Goal: Task Accomplishment & Management: Use online tool/utility

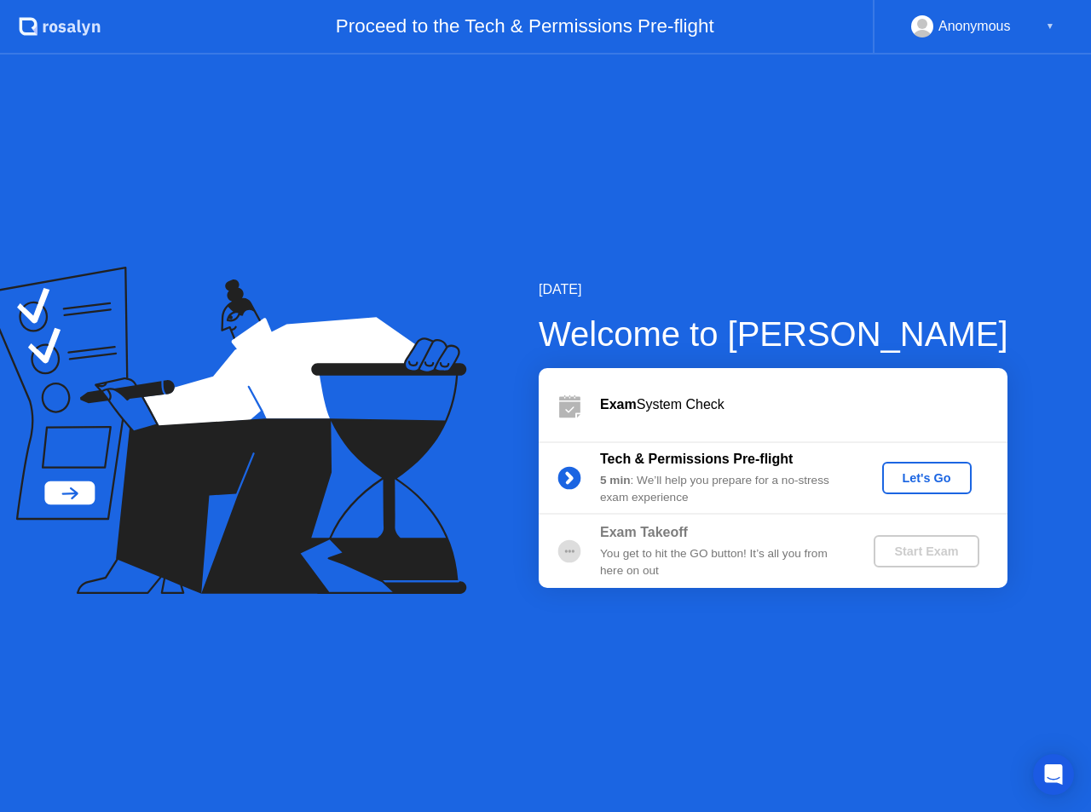
click at [1050, 27] on div "▼" at bounding box center [1050, 26] width 9 height 22
click at [982, 230] on div "[DATE] Welcome to [PERSON_NAME] Exam System Check Tech & Permissions Pre-flight…" at bounding box center [545, 434] width 1091 height 758
click at [1060, 234] on div "[DATE] Welcome to [PERSON_NAME] Exam System Check Tech & Permissions Pre-flight…" at bounding box center [545, 434] width 1091 height 758
click at [926, 483] on div "Let's Go" at bounding box center [927, 478] width 76 height 14
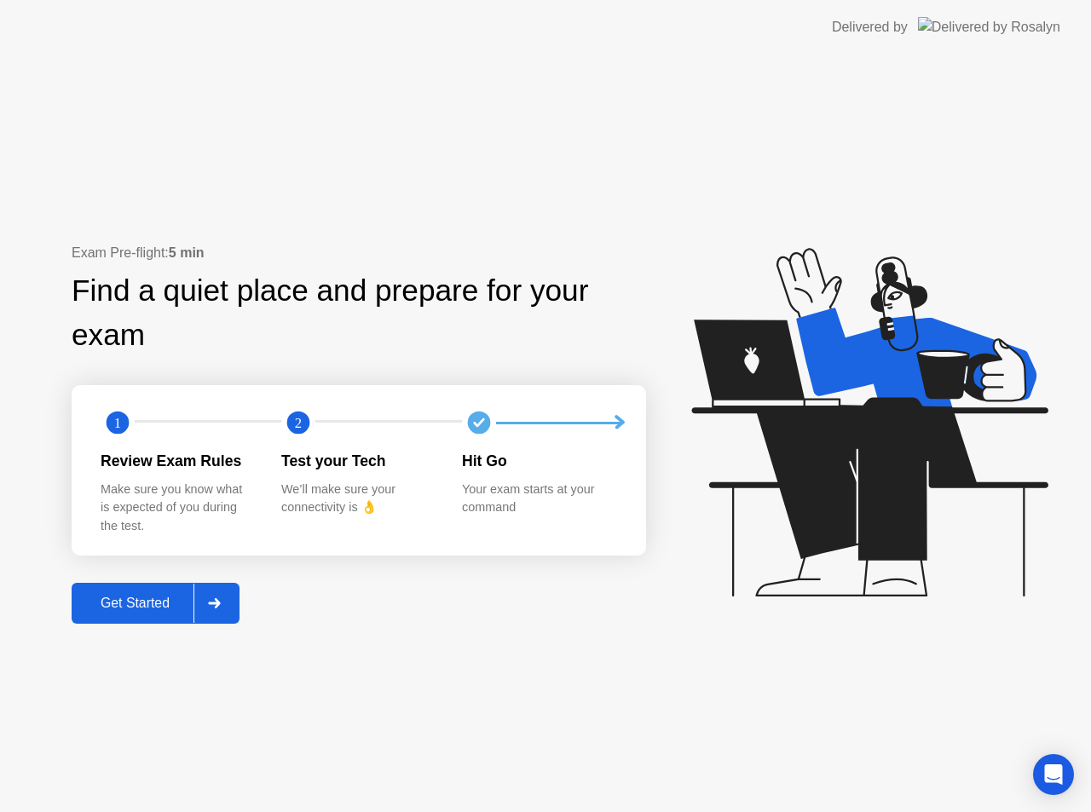
click at [130, 602] on div "Get Started" at bounding box center [135, 603] width 117 height 15
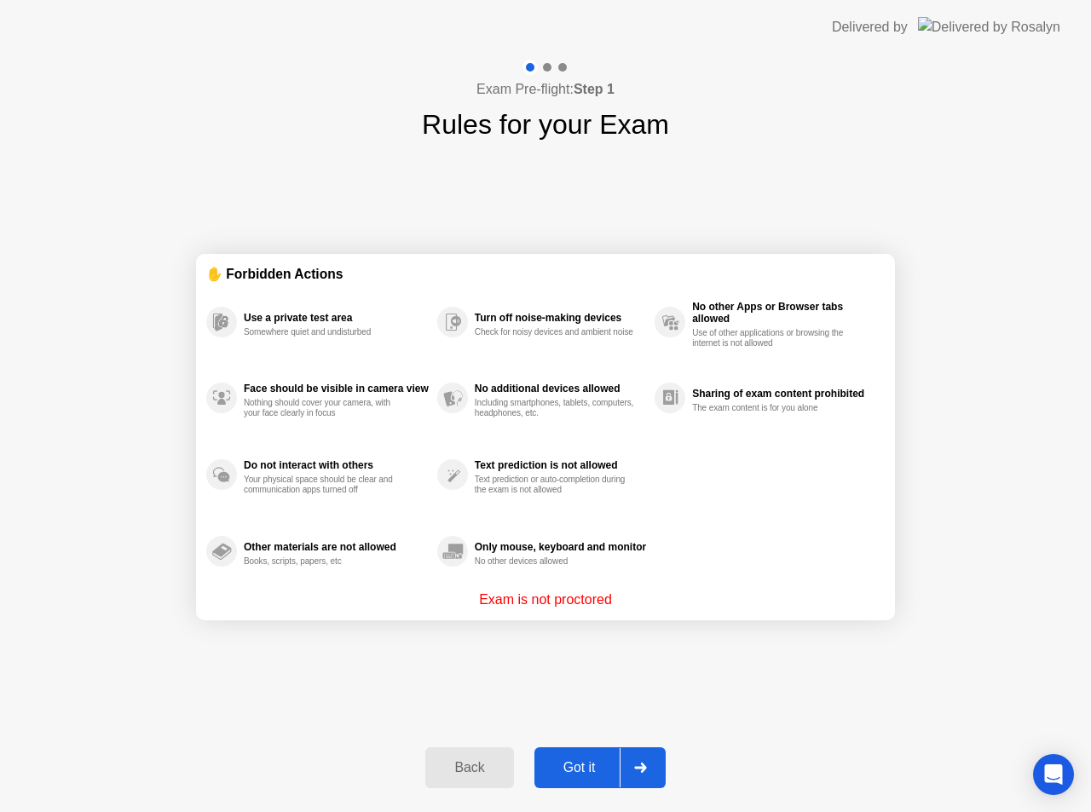
click at [581, 772] on div "Got it" at bounding box center [579, 767] width 80 height 15
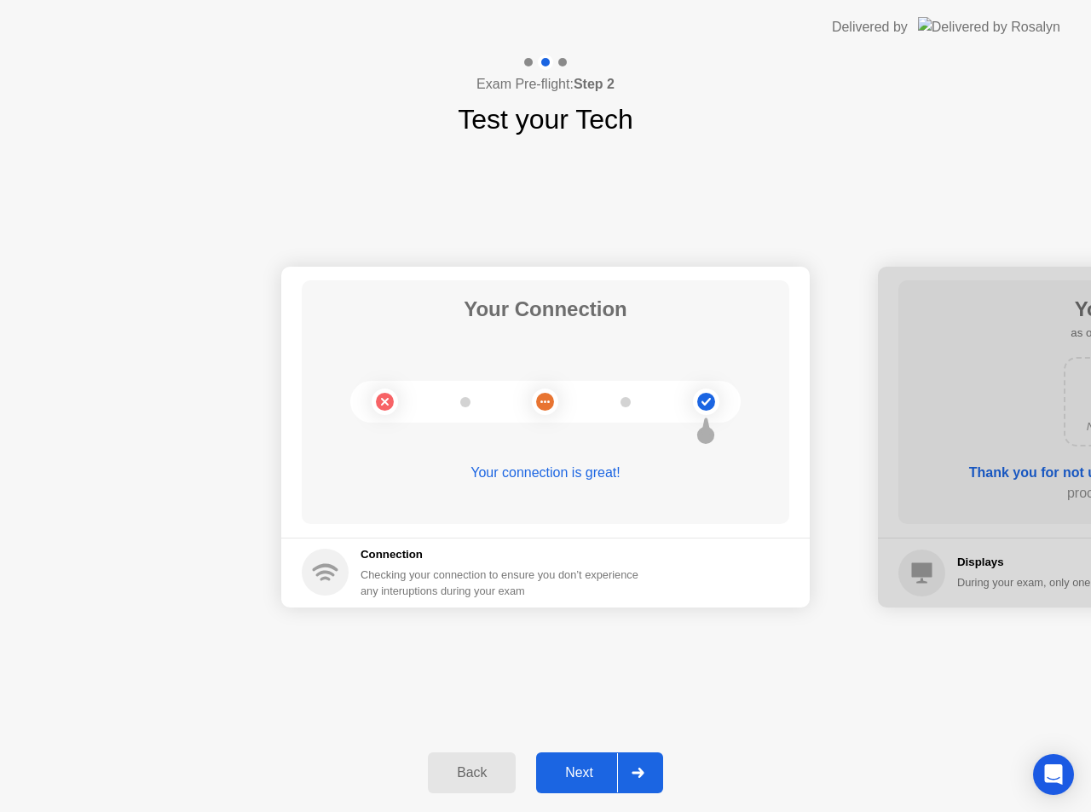
click at [602, 767] on div "Next" at bounding box center [579, 772] width 76 height 15
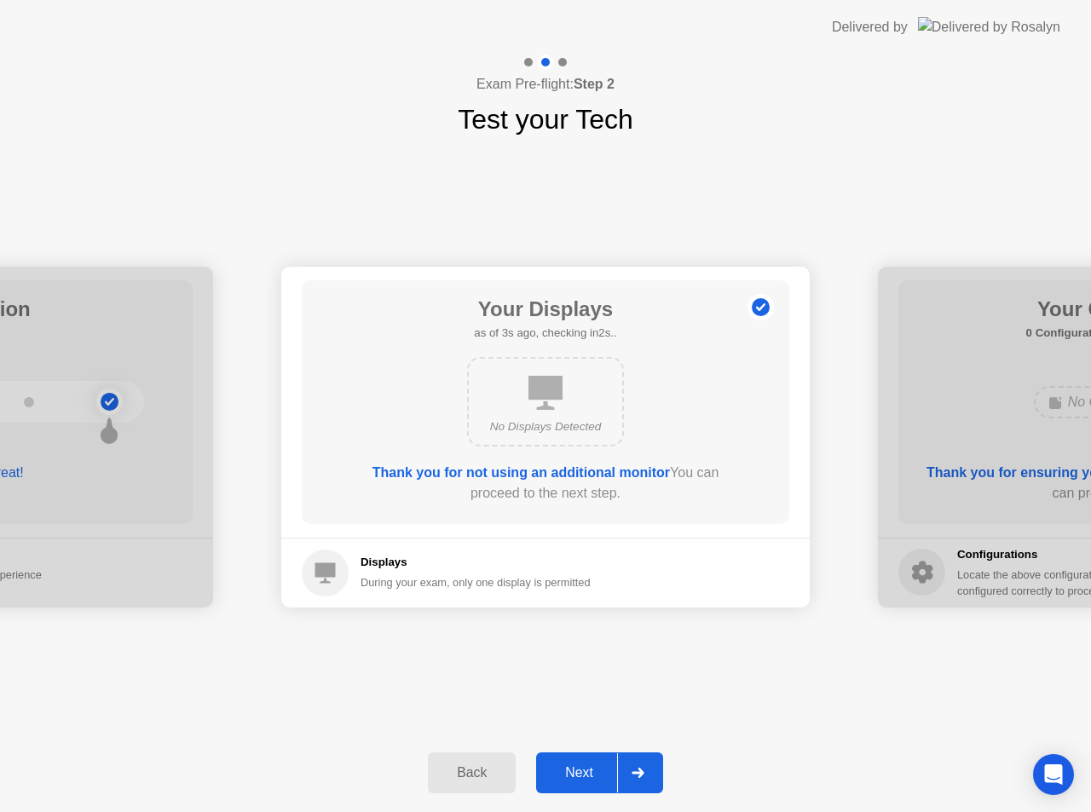
click at [601, 768] on div "Next" at bounding box center [579, 772] width 76 height 15
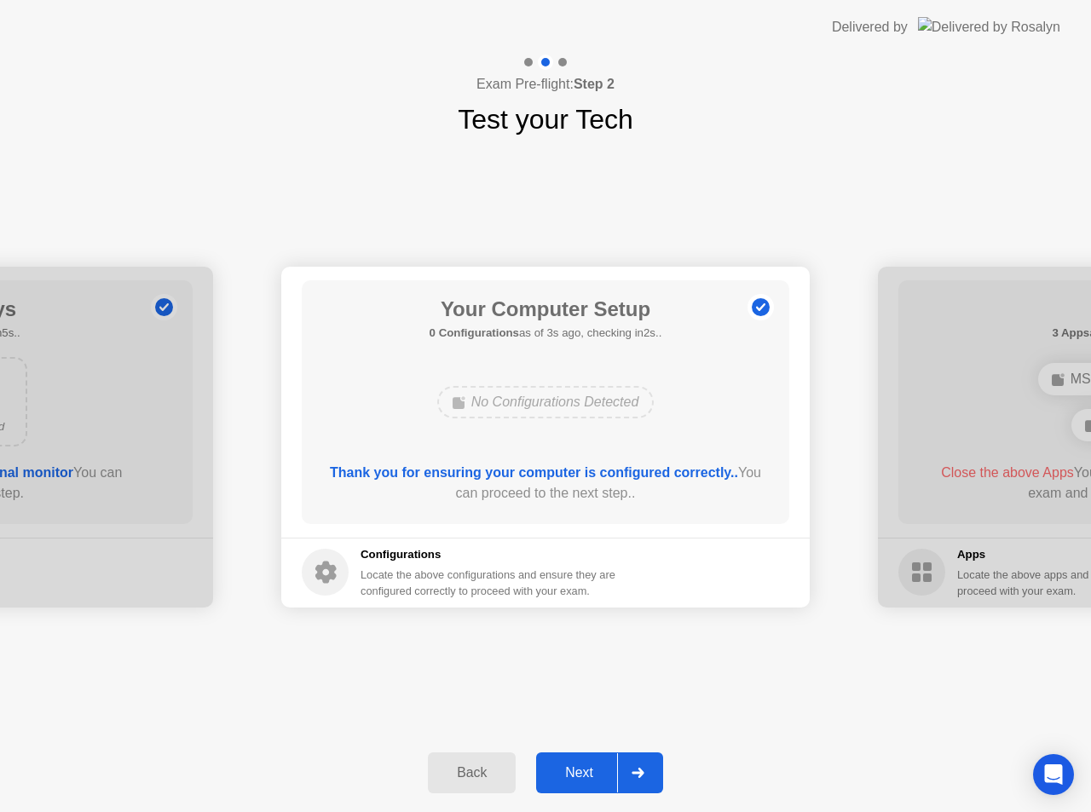
click at [601, 768] on div "Next" at bounding box center [579, 772] width 76 height 15
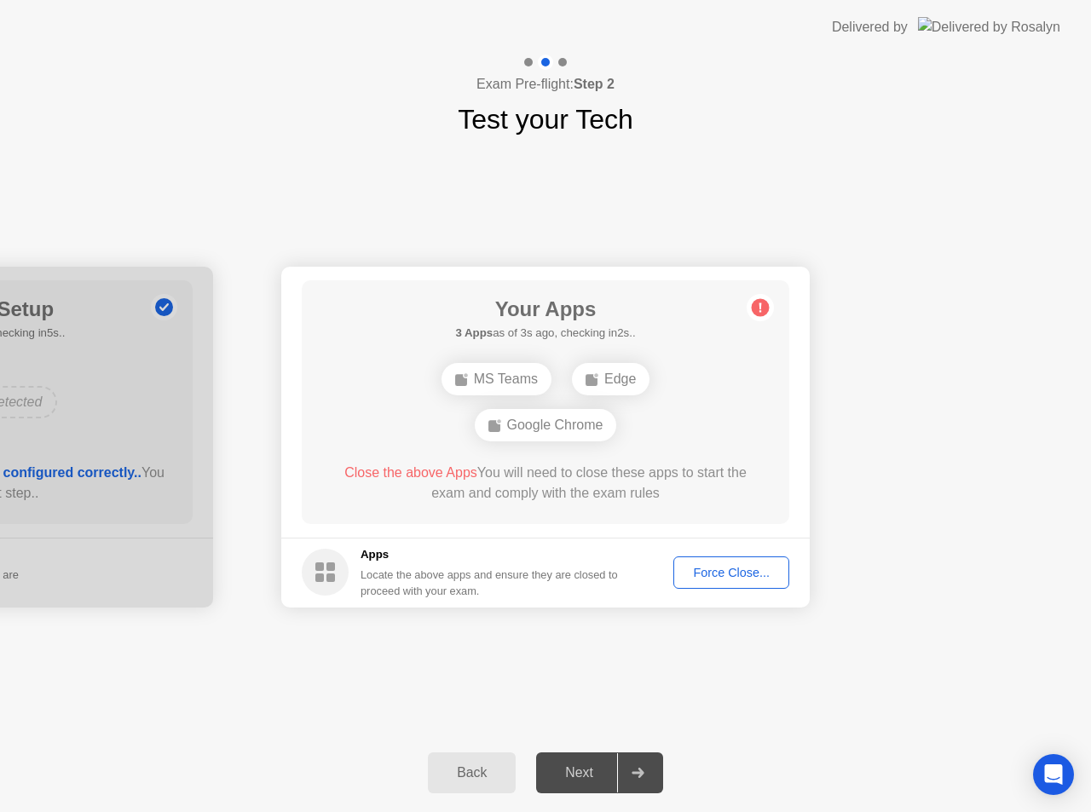
click at [728, 573] on div "Force Close..." at bounding box center [731, 573] width 104 height 14
click at [683, 573] on div "Force Close..." at bounding box center [731, 573] width 104 height 14
click at [728, 579] on div "Force Close..." at bounding box center [731, 573] width 104 height 14
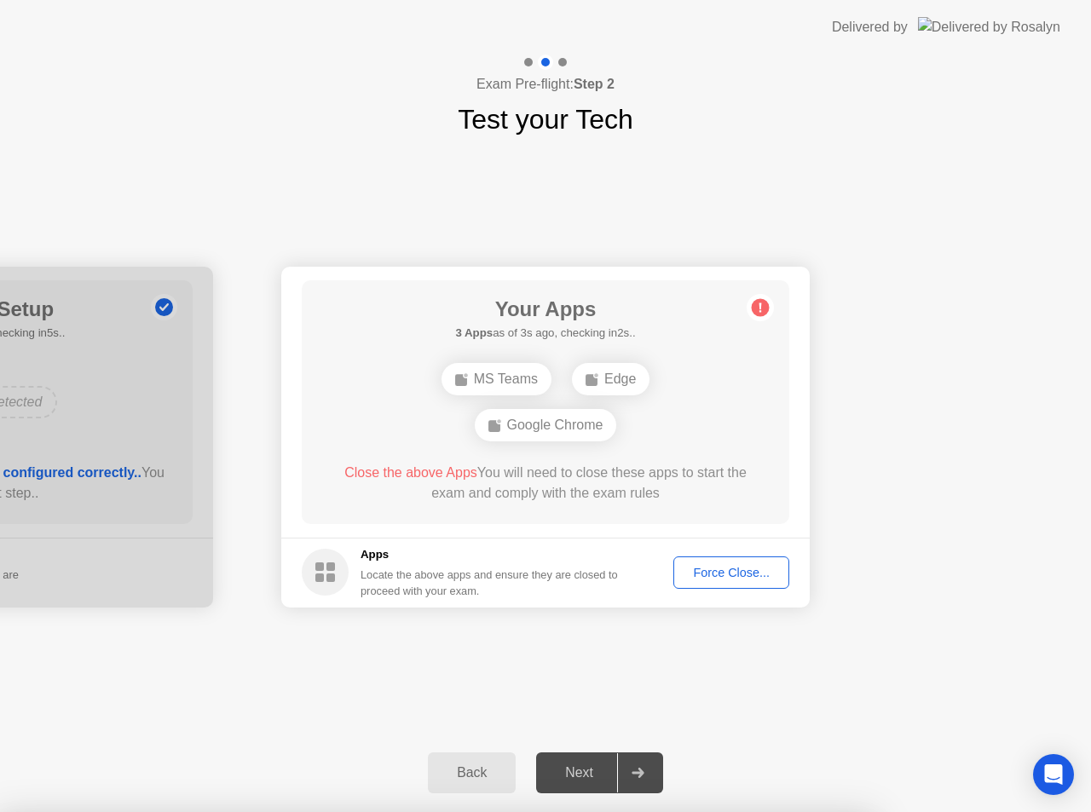
click at [718, 572] on div "Force Close..." at bounding box center [731, 573] width 104 height 14
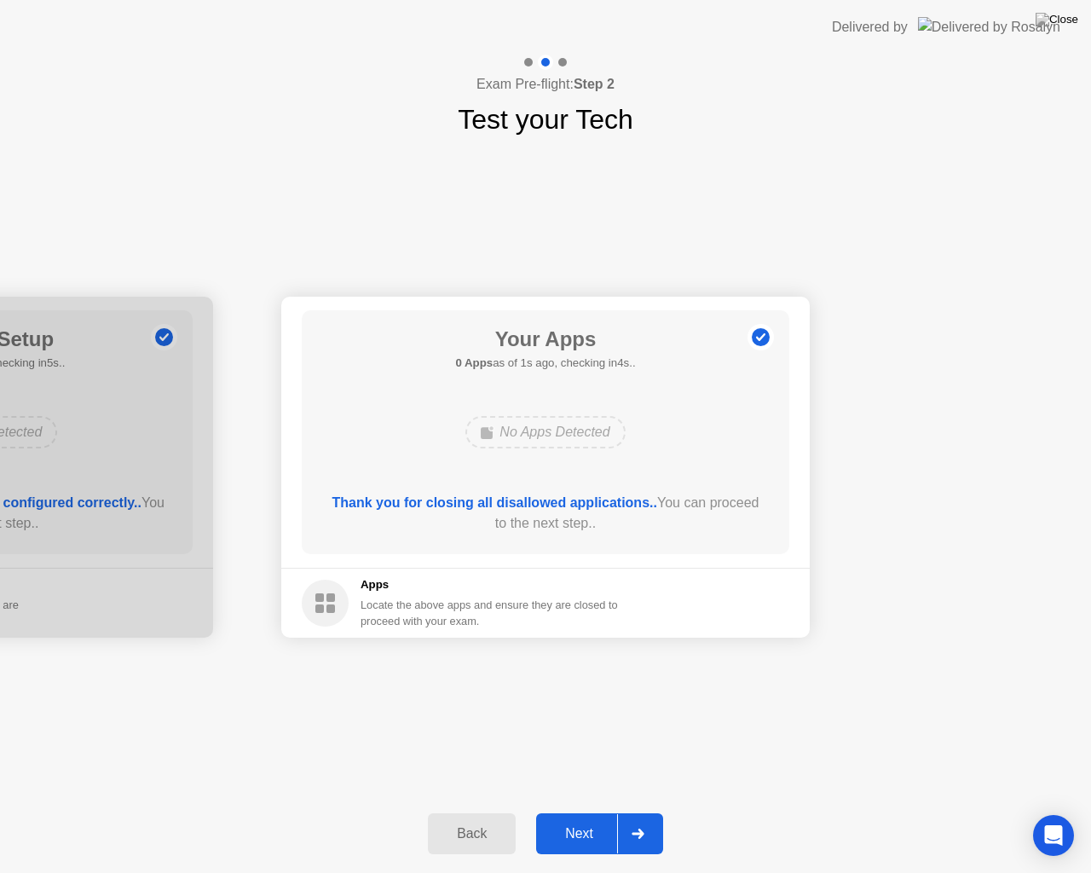
click at [591, 811] on div "Next" at bounding box center [579, 833] width 76 height 15
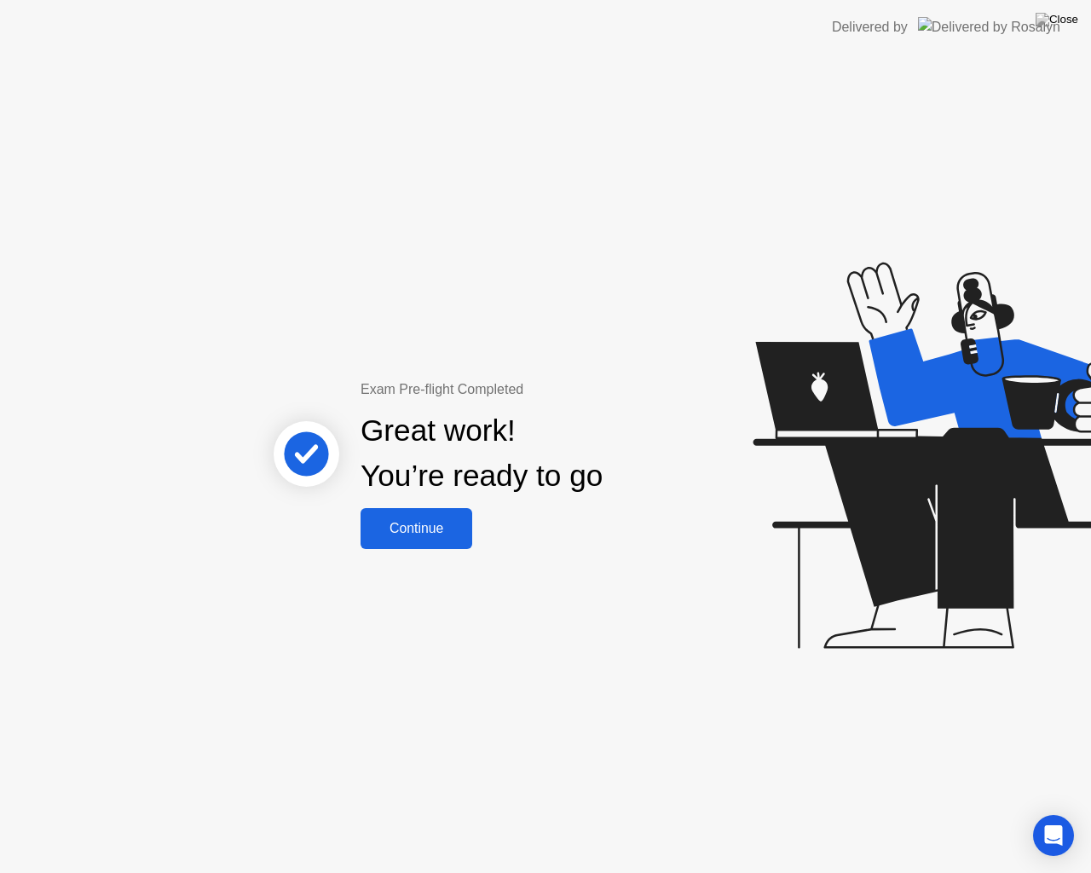
click at [442, 521] on div "Continue" at bounding box center [416, 528] width 101 height 15
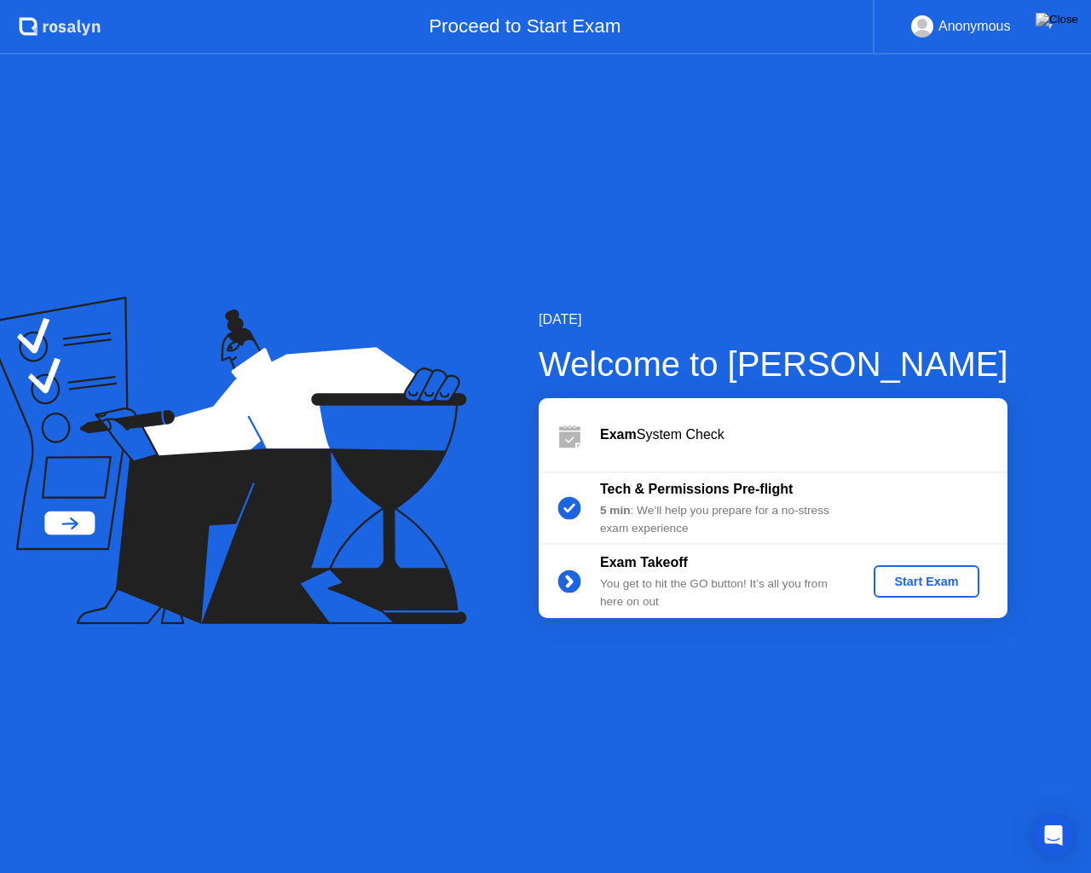
click at [910, 586] on div "Start Exam" at bounding box center [925, 581] width 91 height 14
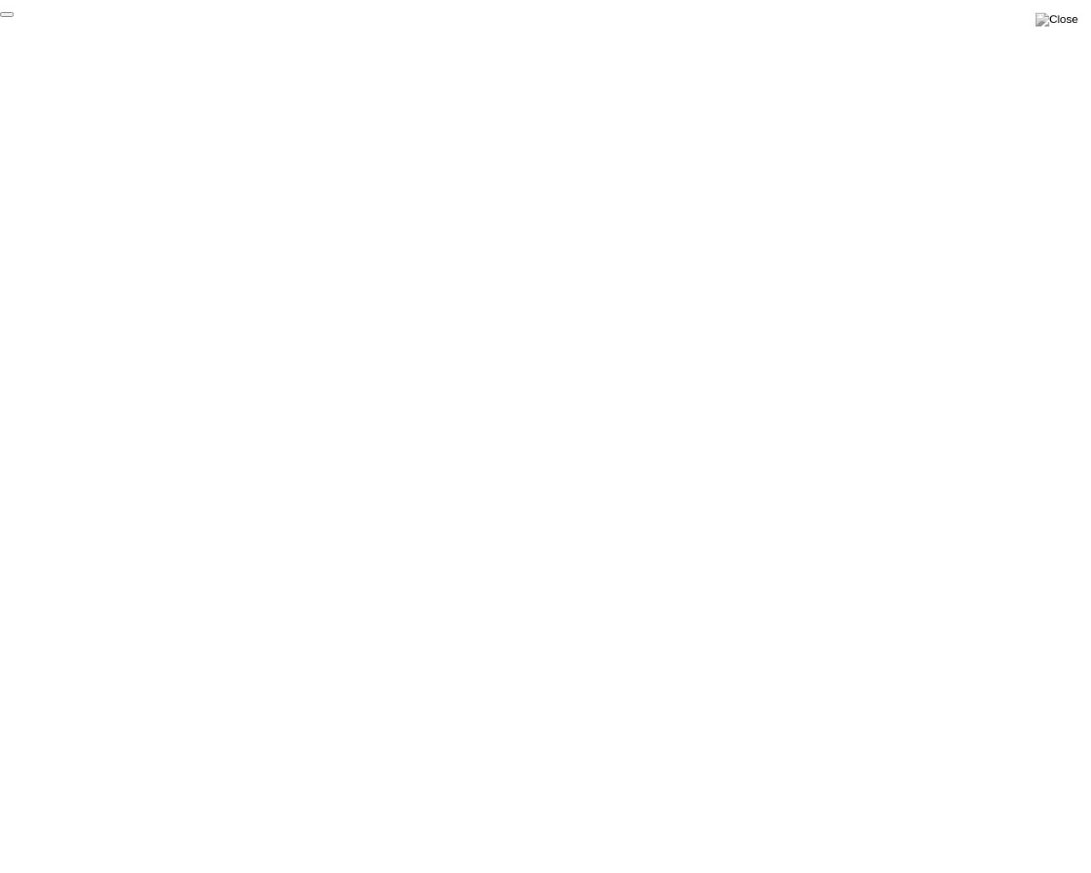
click div "End Proctoring Session"
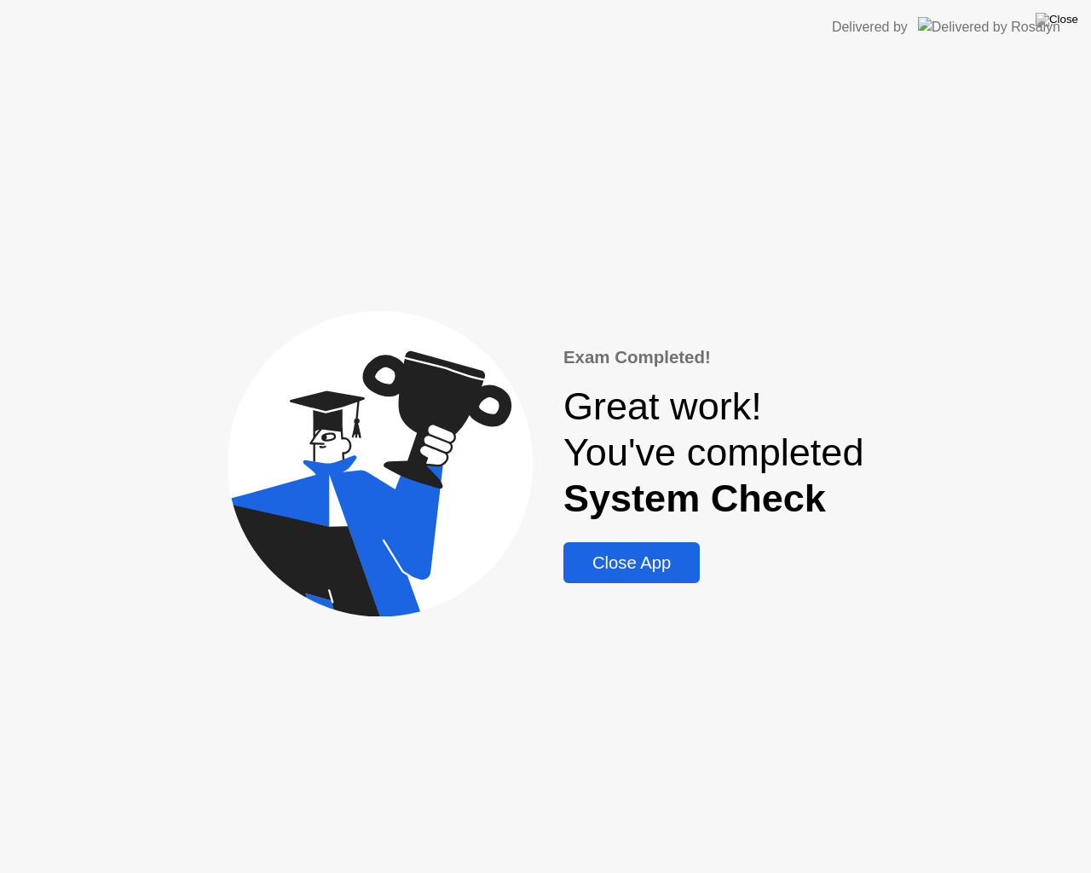
click at [650, 562] on div "Close App" at bounding box center [631, 563] width 126 height 20
